Goal: Information Seeking & Learning: Learn about a topic

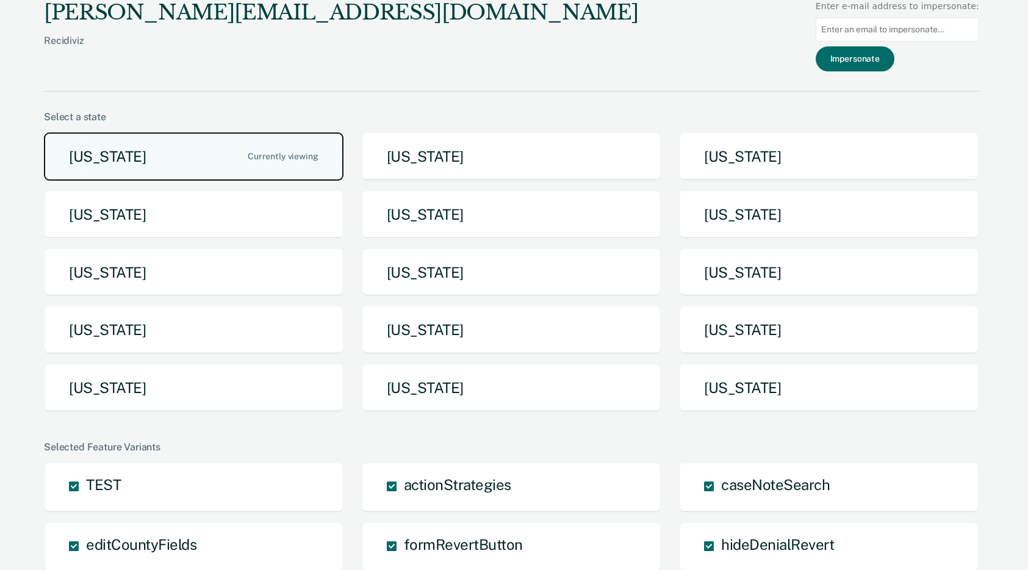
click at [160, 153] on button "Arizona" at bounding box center [194, 156] width 300 height 48
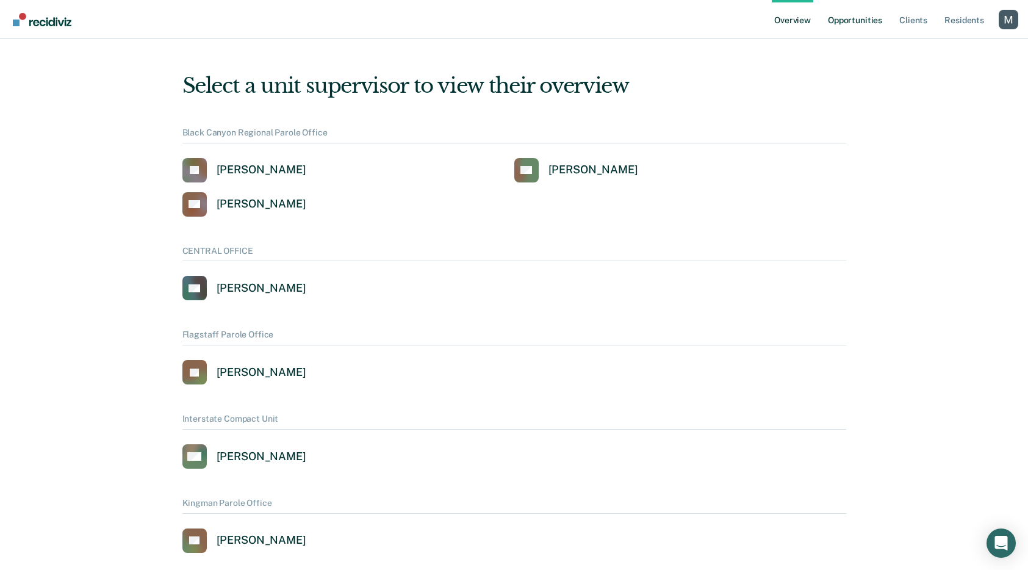
click at [852, 18] on link "Opportunities" at bounding box center [855, 19] width 59 height 39
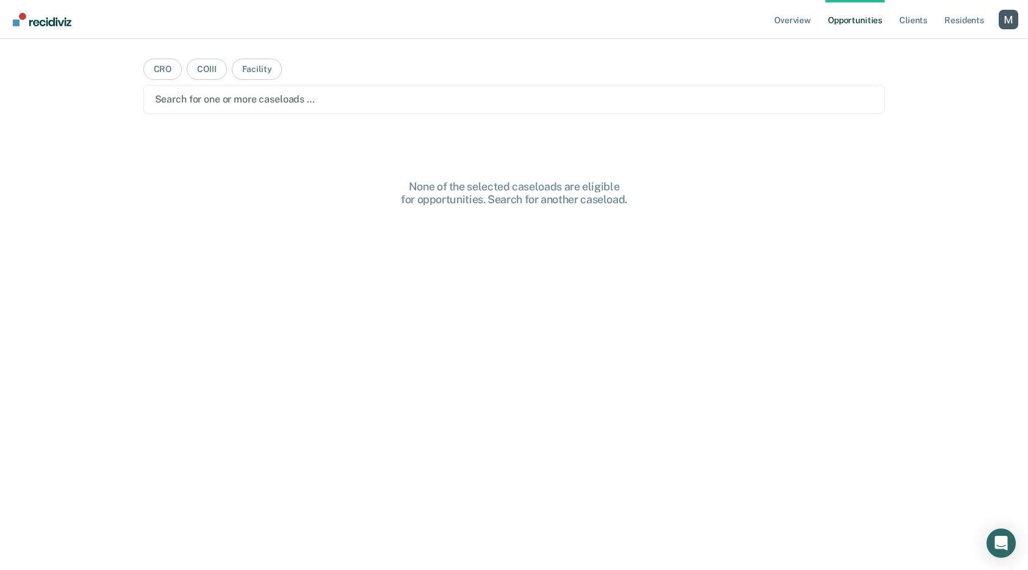
click at [203, 105] on div at bounding box center [514, 99] width 719 height 14
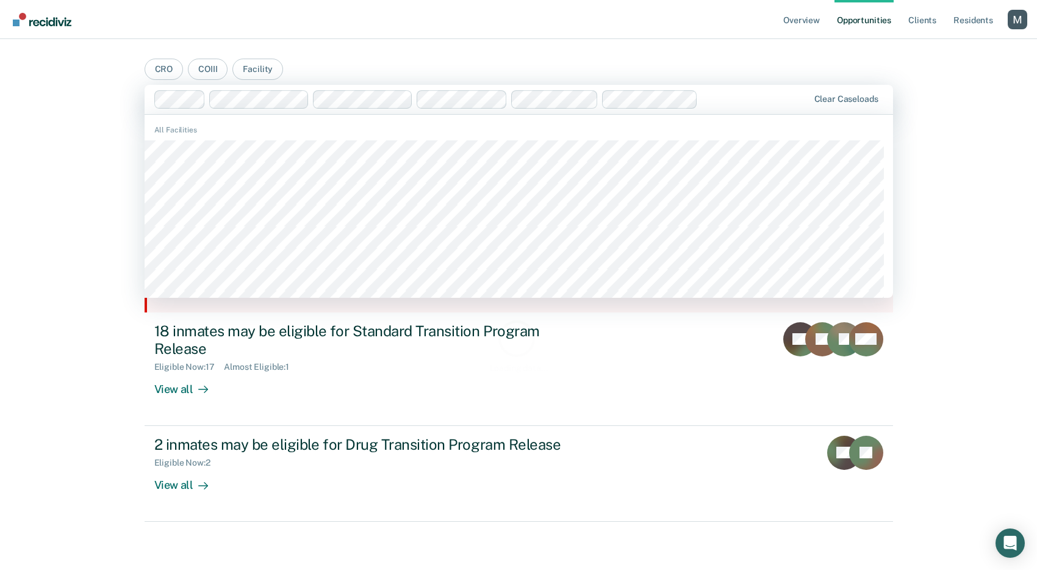
click at [49, 275] on div "Overview Opportunities Client s Resident s Profile How it works Log Out CRO COI…" at bounding box center [518, 285] width 1037 height 570
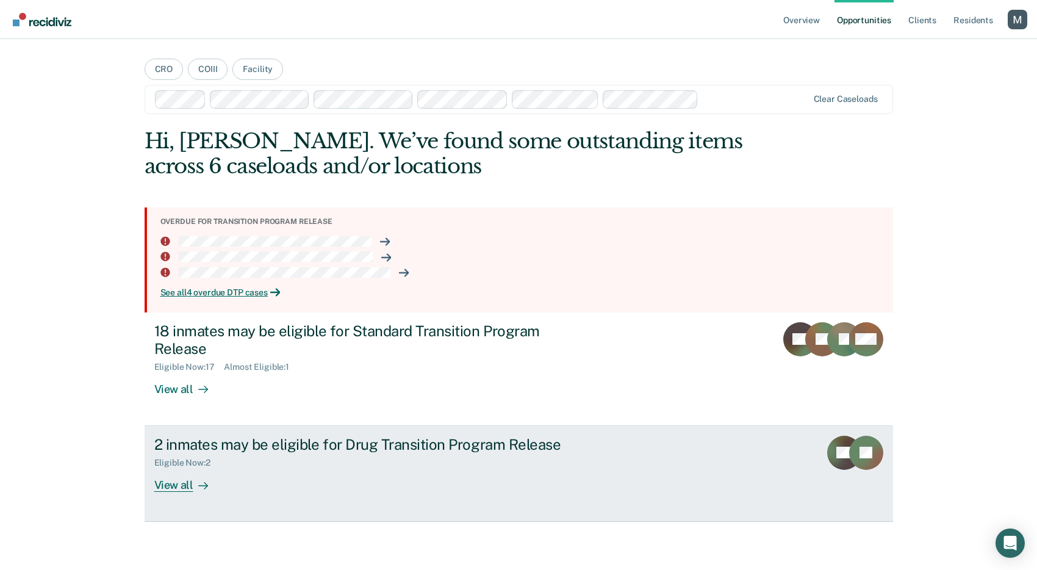
click at [232, 429] on link "2 inmates may be eligible for Drug Transition Program Release Eligible Now : 2 …" at bounding box center [519, 474] width 749 height 96
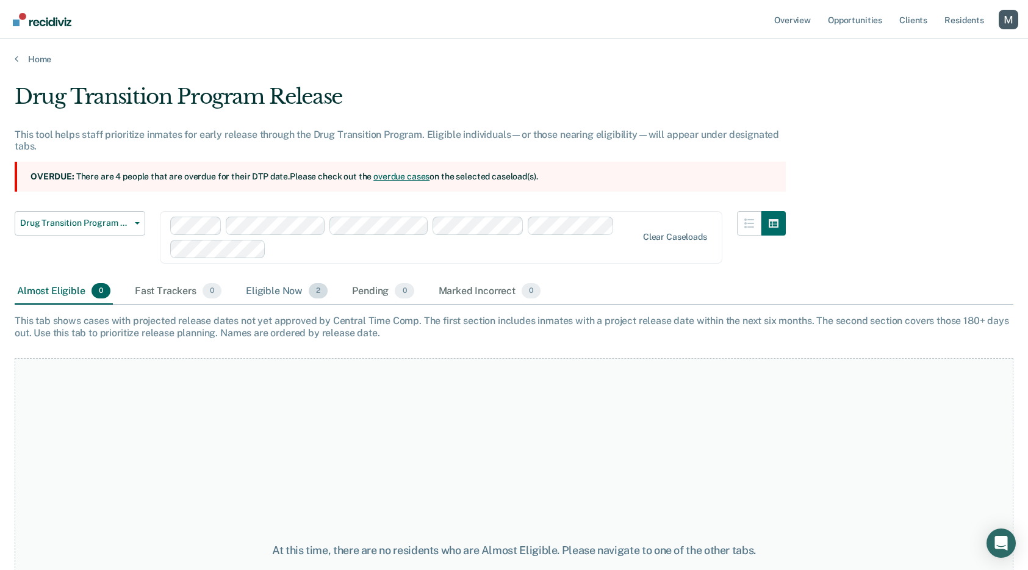
click at [296, 286] on div "Eligible Now 2" at bounding box center [286, 291] width 87 height 27
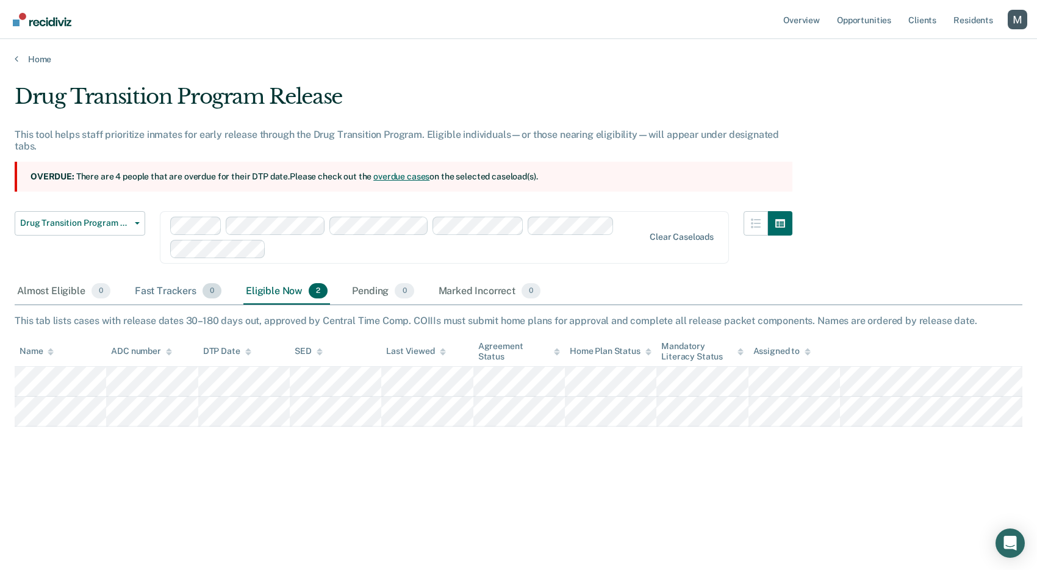
click at [177, 293] on div "Fast Trackers 0" at bounding box center [178, 291] width 92 height 27
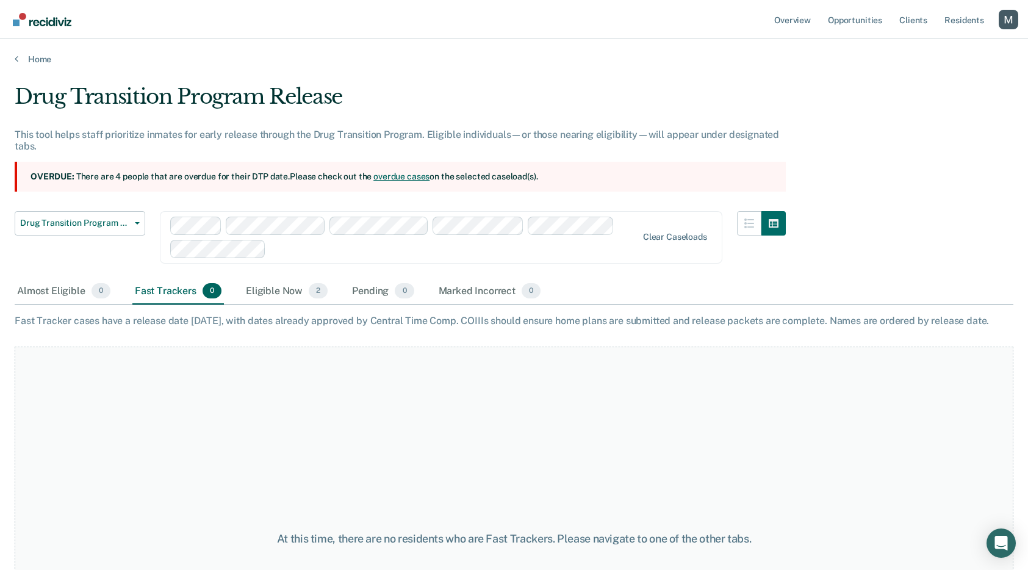
click at [133, 236] on div "Drug Transition Program Release Standard Transition Program Release Drug Transi…" at bounding box center [80, 244] width 131 height 67
click at [127, 227] on span "Drug Transition Program Release" at bounding box center [75, 223] width 110 height 10
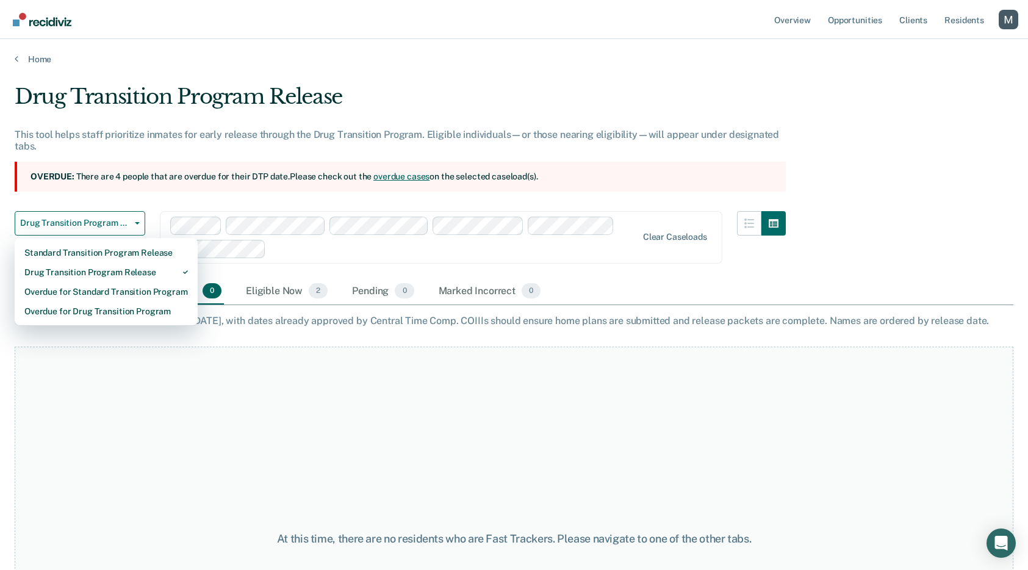
click at [281, 306] on div "Drug Transition Program Release This tool helps staff prioritize inmates for ea…" at bounding box center [514, 281] width 999 height 394
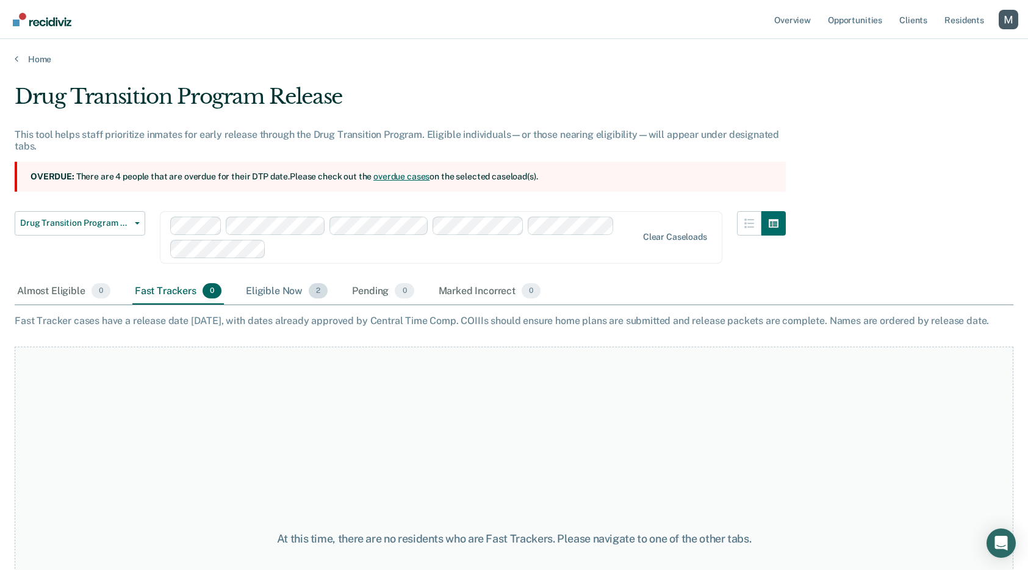
click at [282, 300] on div "Eligible Now 2" at bounding box center [286, 291] width 87 height 27
